Goal: Task Accomplishment & Management: Use online tool/utility

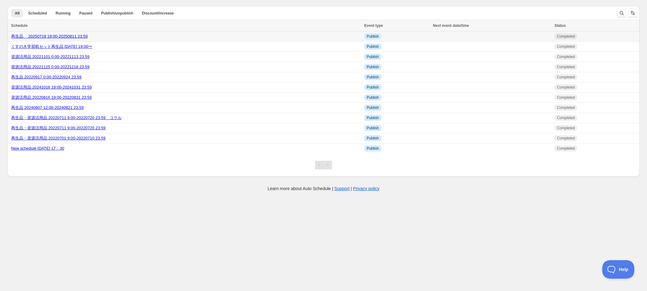
click at [75, 36] on link "再生品　 20250718 19:00-20250811 23:59" at bounding box center [49, 36] width 77 height 5
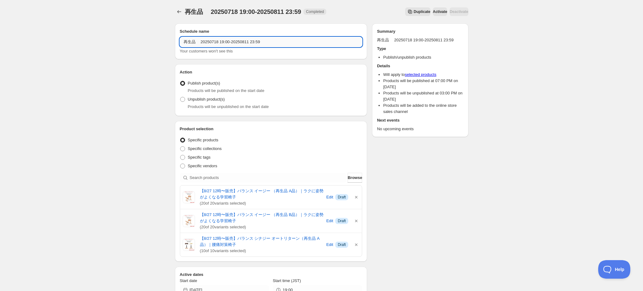
click at [219, 44] on input "再生品　 20250718 19:00-20250811 23:59" at bounding box center [271, 42] width 183 height 10
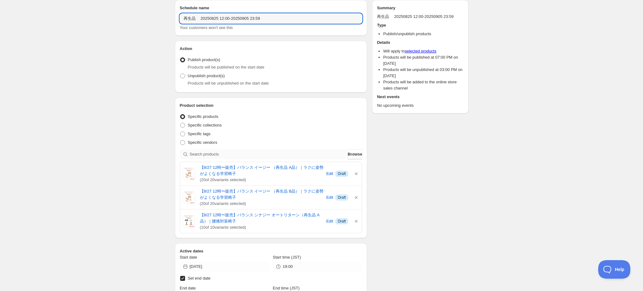
scroll to position [47, 0]
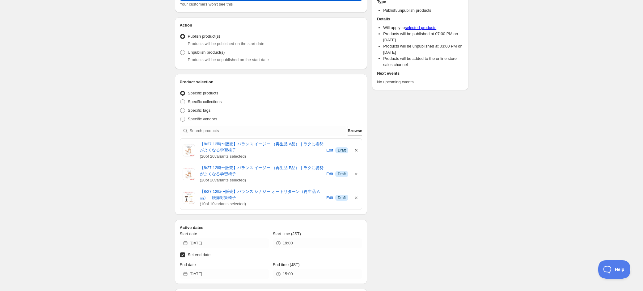
type input "再生品　 20250825 12:00-20250905 23:59"
click at [358, 152] on icon "button" at bounding box center [356, 150] width 6 height 6
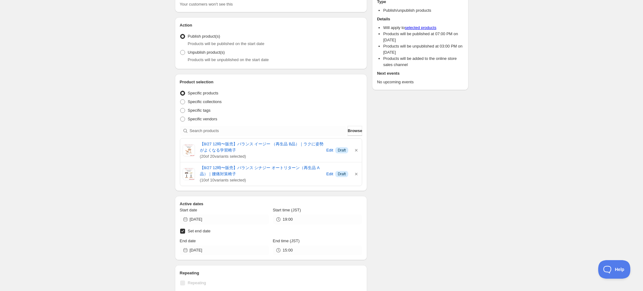
click at [358, 152] on icon "button" at bounding box center [356, 150] width 6 height 6
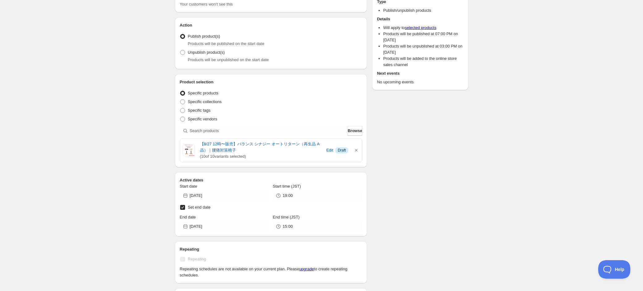
click at [358, 152] on icon "button" at bounding box center [356, 150] width 6 height 6
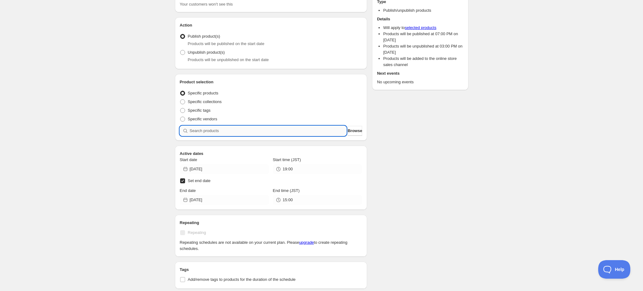
click at [274, 131] on input "search" at bounding box center [268, 131] width 157 height 10
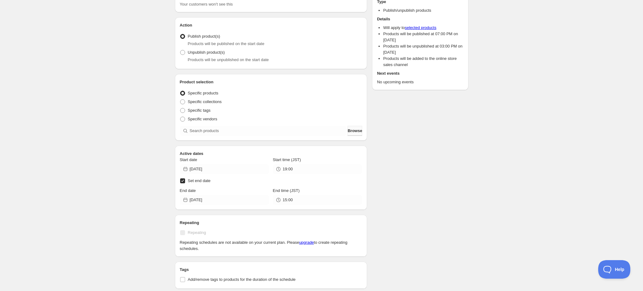
click at [348, 133] on span "Browse" at bounding box center [355, 131] width 15 height 6
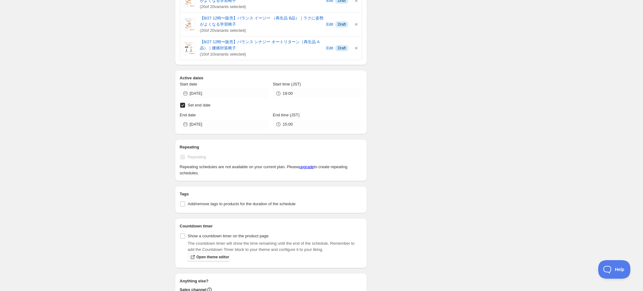
scroll to position [197, 0]
click at [225, 94] on input "[DATE]" at bounding box center [229, 93] width 79 height 10
click at [258, 108] on icon "Show next month, August 2025" at bounding box center [261, 108] width 6 height 6
click at [204, 166] on span "25" at bounding box center [201, 166] width 6 height 5
type input "[DATE]"
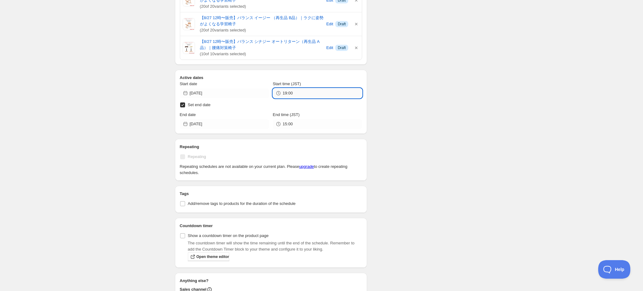
click at [307, 95] on input "19:00" at bounding box center [322, 93] width 79 height 10
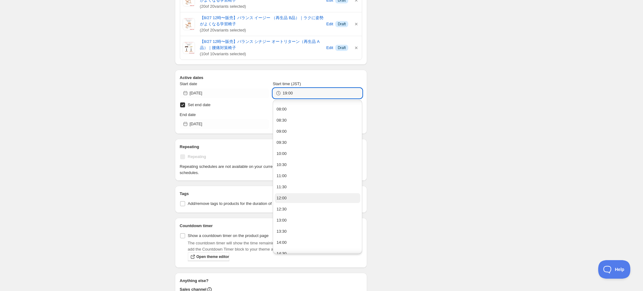
scroll to position [181, 0]
click at [302, 194] on button "12:00" at bounding box center [318, 193] width 86 height 10
type input "12:00"
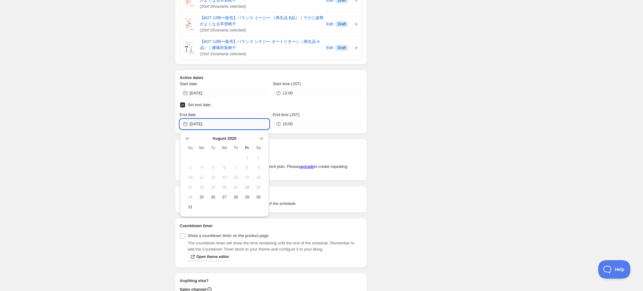
click at [239, 125] on input "[DATE]" at bounding box center [229, 124] width 79 height 10
click at [264, 135] on button "Show next month, September 2025" at bounding box center [261, 138] width 9 height 9
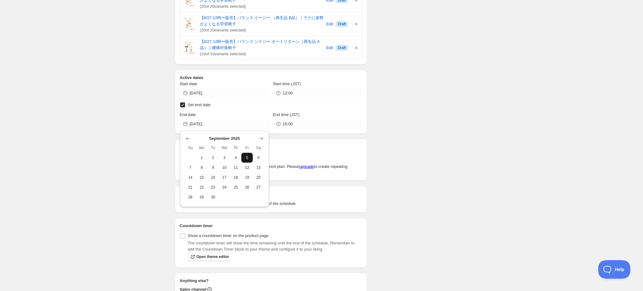
click at [245, 160] on span "5" at bounding box center [247, 157] width 6 height 5
click at [251, 124] on input "[DATE]" at bounding box center [229, 124] width 79 height 10
drag, startPoint x: 257, startPoint y: 158, endPoint x: 260, endPoint y: 154, distance: 4.4
click at [257, 157] on span "6" at bounding box center [258, 157] width 6 height 5
type input "[DATE]"
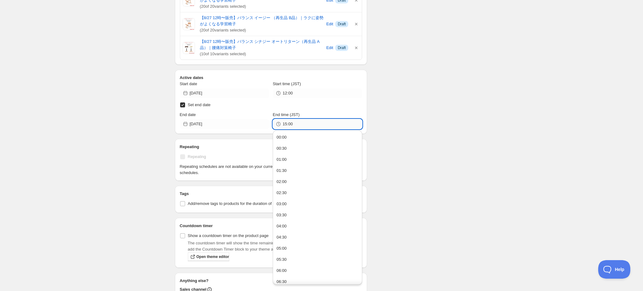
click at [294, 126] on input "15:00" at bounding box center [322, 124] width 79 height 10
click at [298, 139] on button "00:00" at bounding box center [318, 138] width 86 height 10
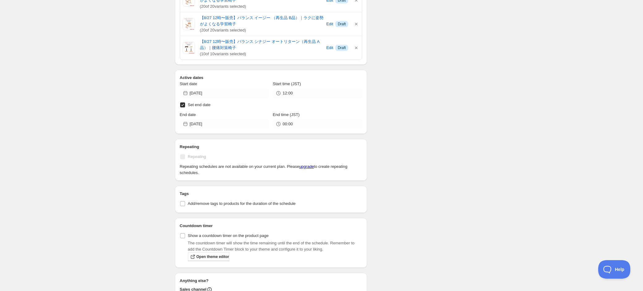
type input "00:00"
click at [398, 155] on div "Schedule name 再生品　 20250825 12:00-20250905 23:59 Your customers won't see this …" at bounding box center [319, 127] width 298 height 613
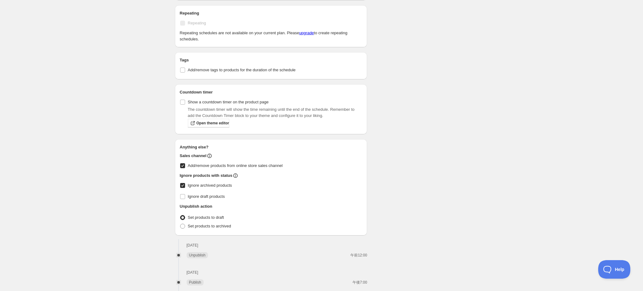
scroll to position [351, 0]
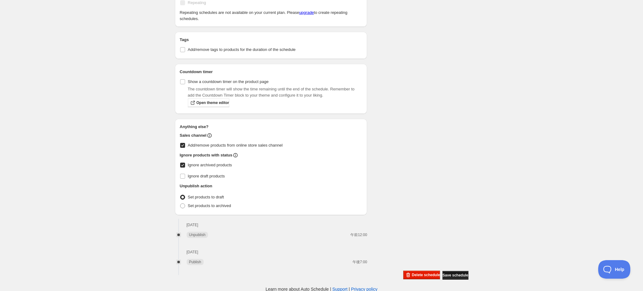
click at [452, 275] on span "Save schedule" at bounding box center [455, 275] width 26 height 5
